Goal: Navigation & Orientation: Find specific page/section

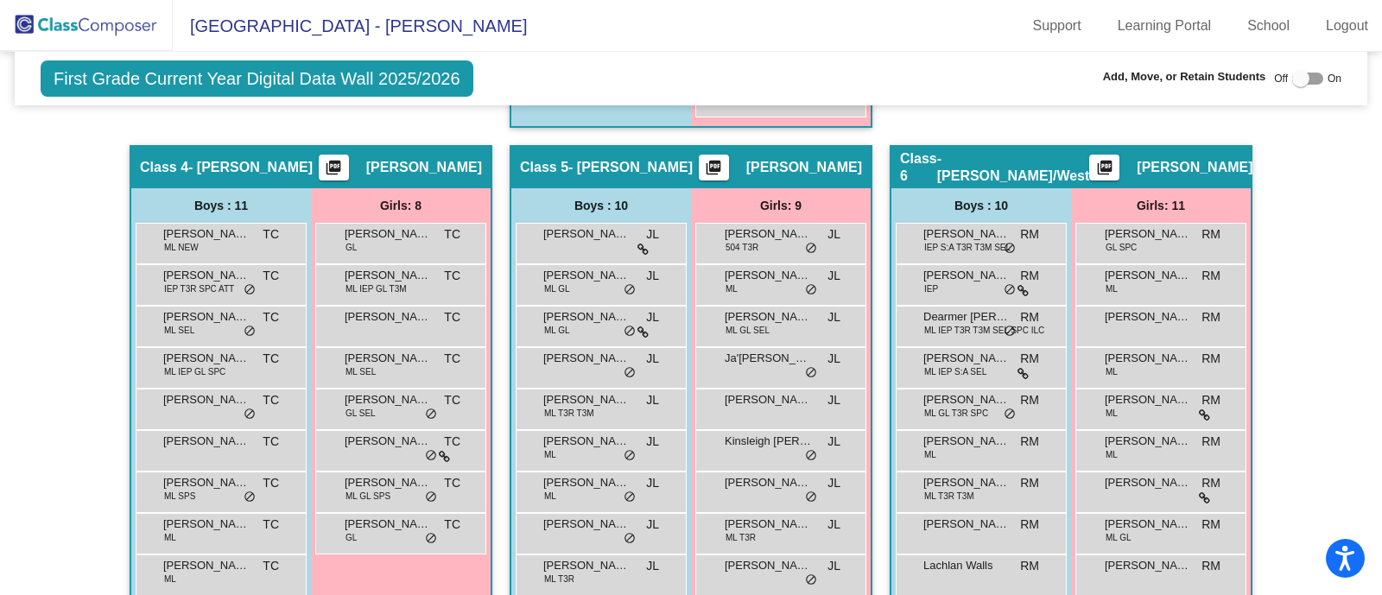
scroll to position [1268, 0]
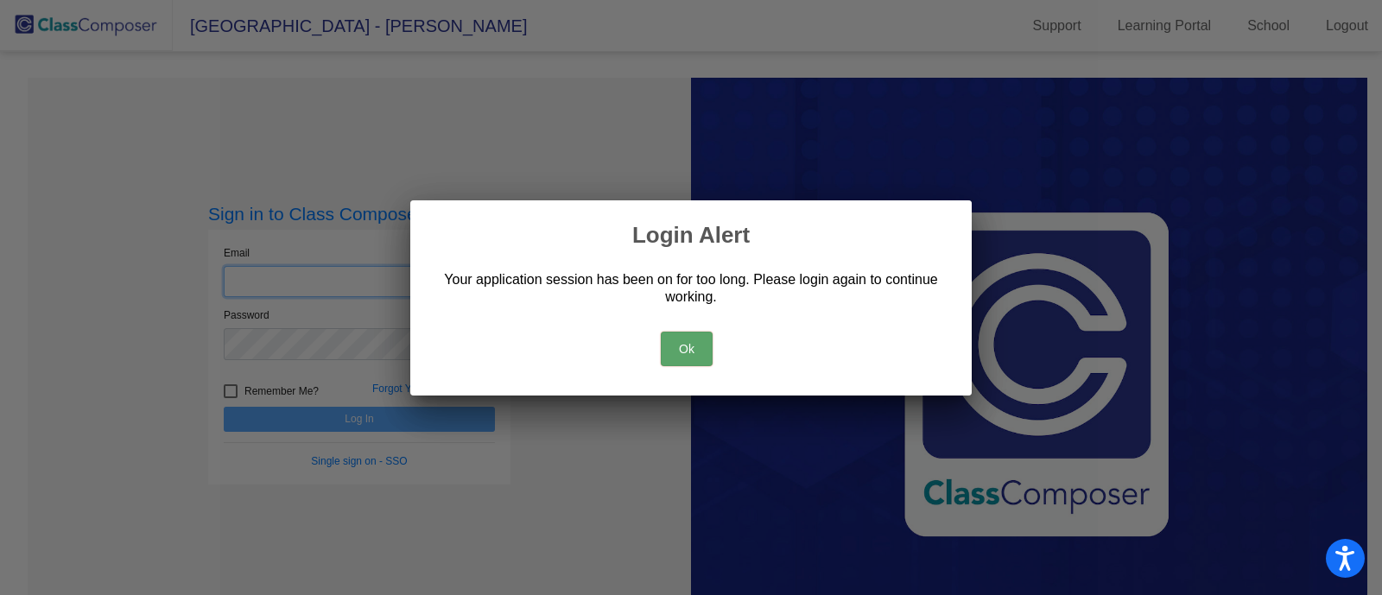
type input "[PERSON_NAME][EMAIL_ADDRESS][DOMAIN_NAME]"
click at [678, 343] on button "Ok" at bounding box center [687, 349] width 52 height 35
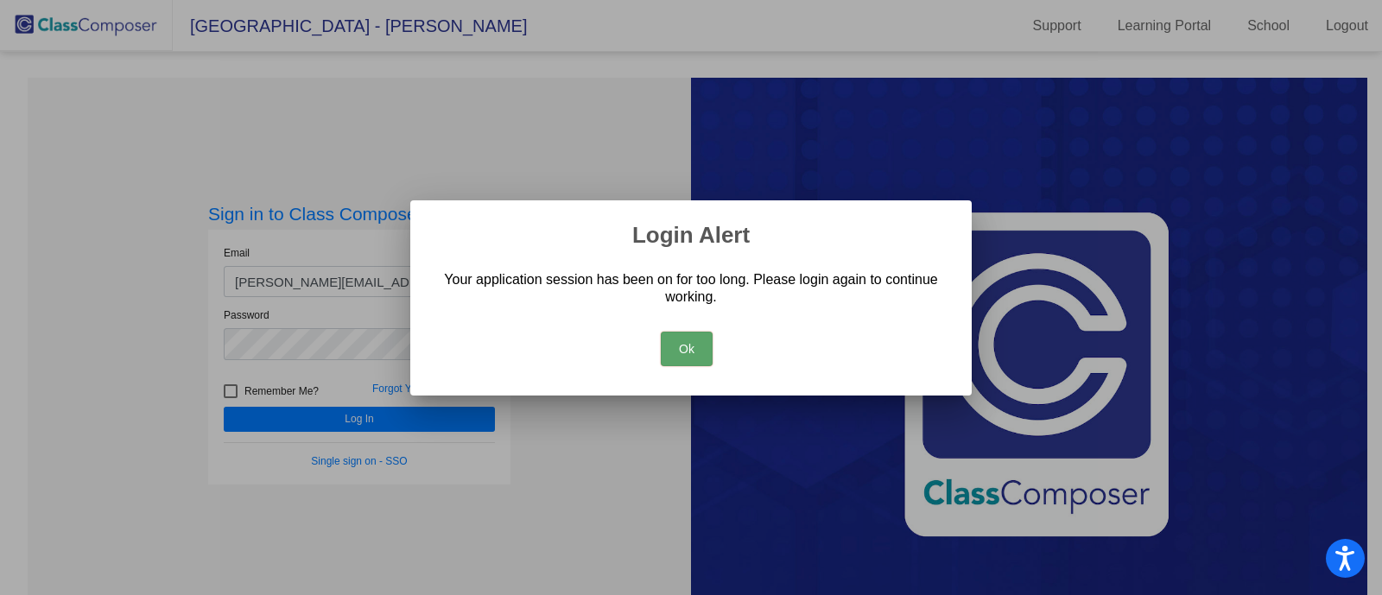
click at [695, 350] on button "Ok" at bounding box center [687, 349] width 52 height 35
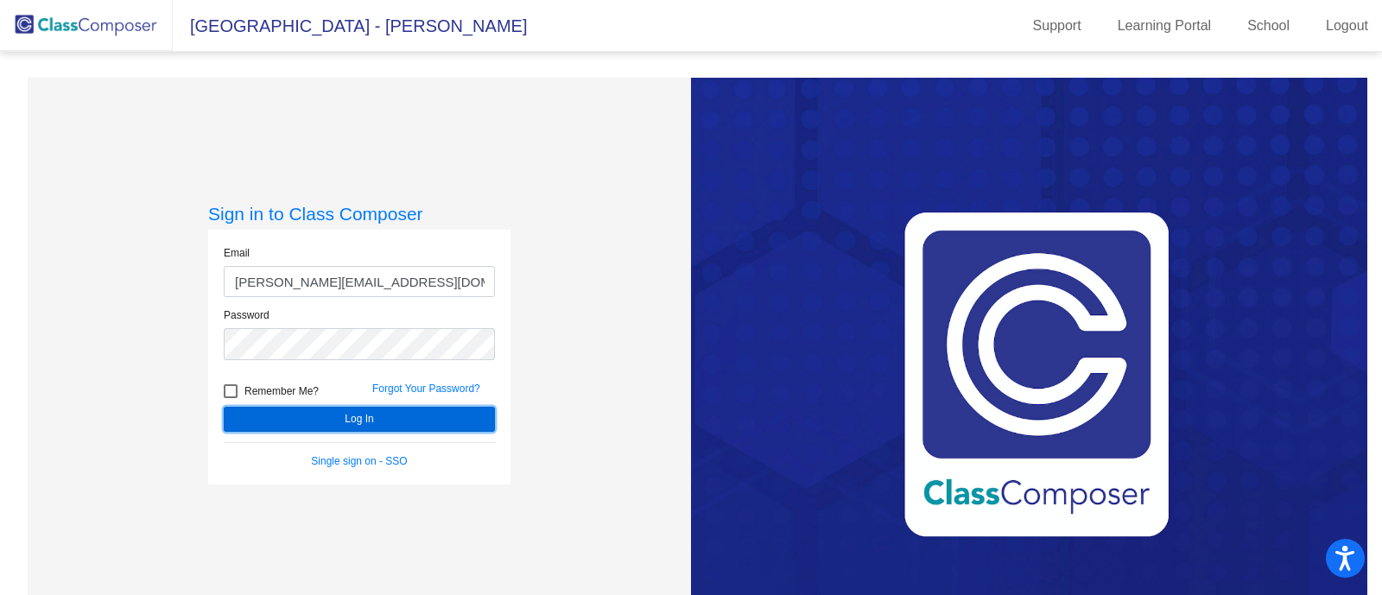
click at [388, 408] on button "Log In" at bounding box center [359, 419] width 271 height 25
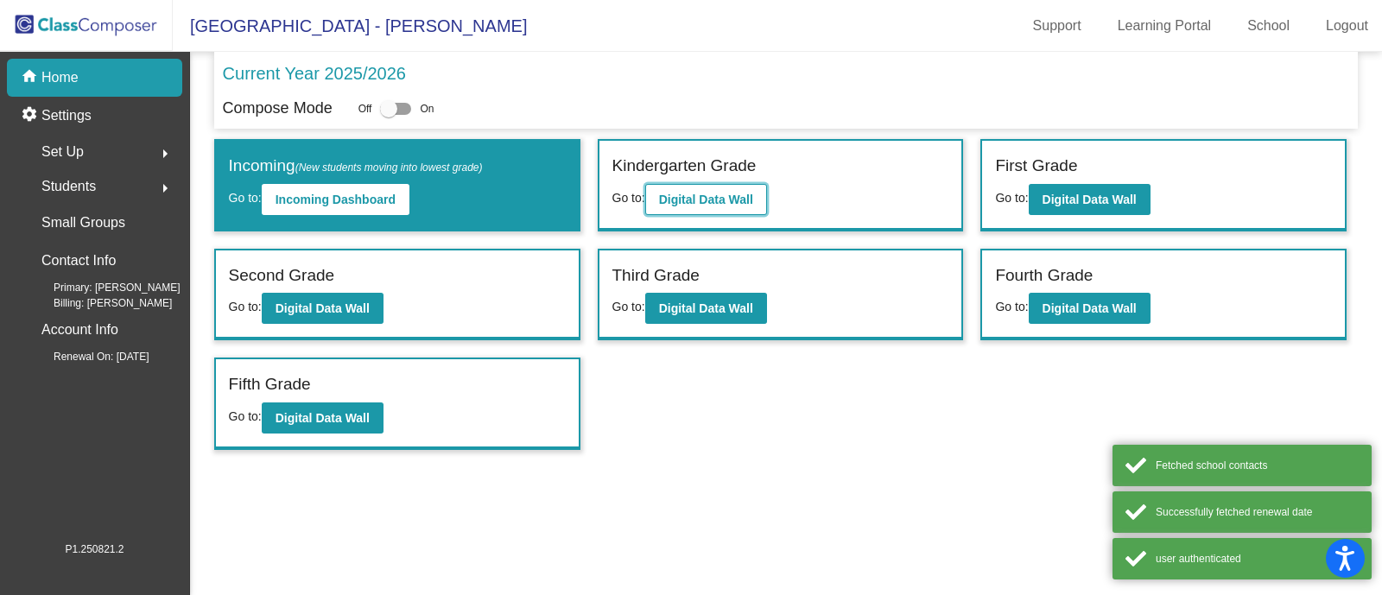
click at [687, 194] on b "Digital Data Wall" at bounding box center [706, 200] width 94 height 14
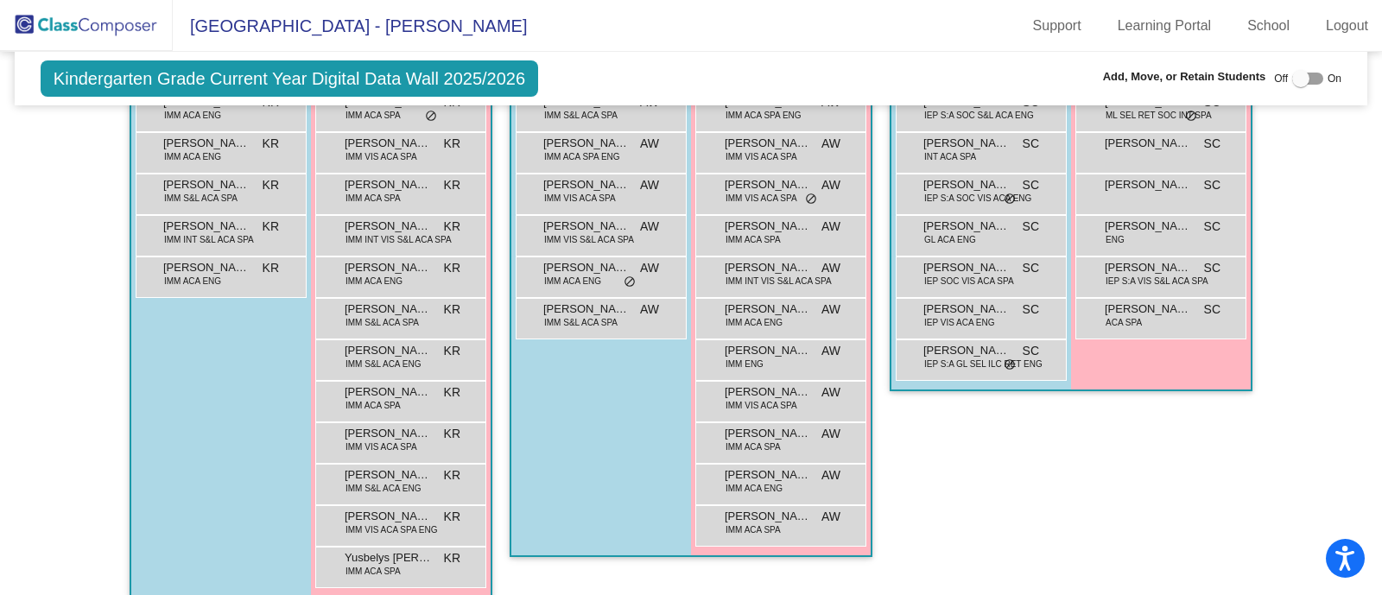
scroll to position [215, 0]
